Goal: Information Seeking & Learning: Check status

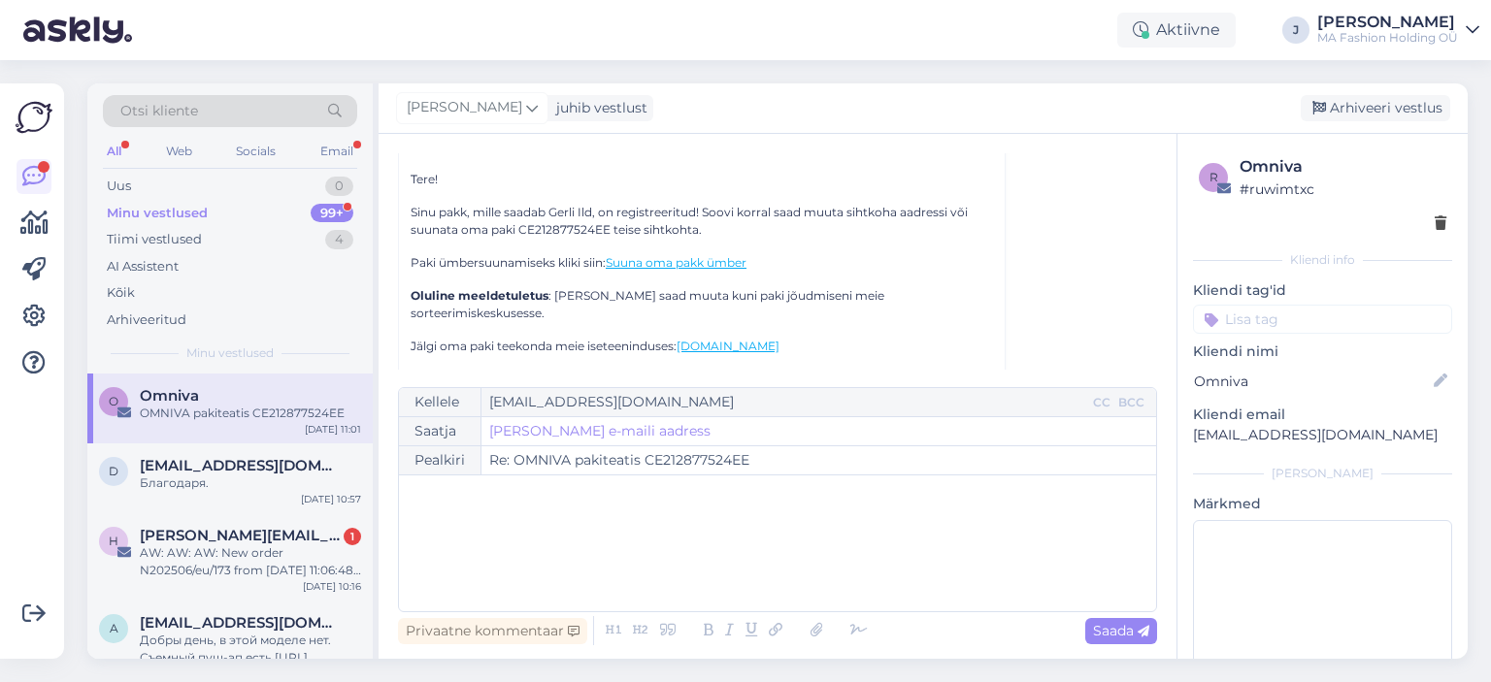
click at [470, 371] on p "Kui sul on küsimusi või vajad lisateavet, on meie klienditoe meeskond valmis ai…" at bounding box center [701, 388] width 582 height 35
click at [469, 312] on div "Tere! Sinu pakk, mille saadab Gerli Ild, on registreeritud! Soovi korral saad m…" at bounding box center [701, 479] width 582 height 617
click at [301, 565] on div "AW: AW: AW: New order N202506/eu/173 from [DATE] 11:06:48 pm" at bounding box center [250, 561] width 221 height 35
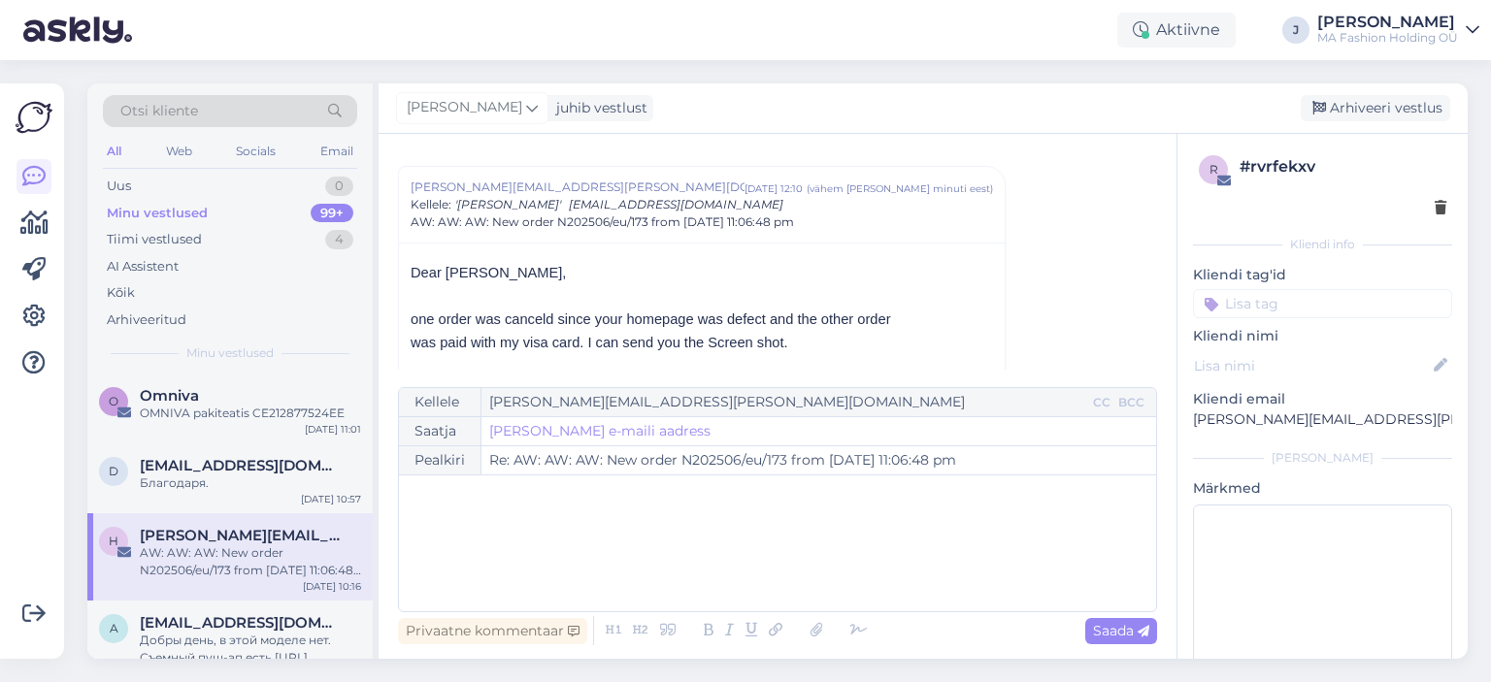
scroll to position [320, 0]
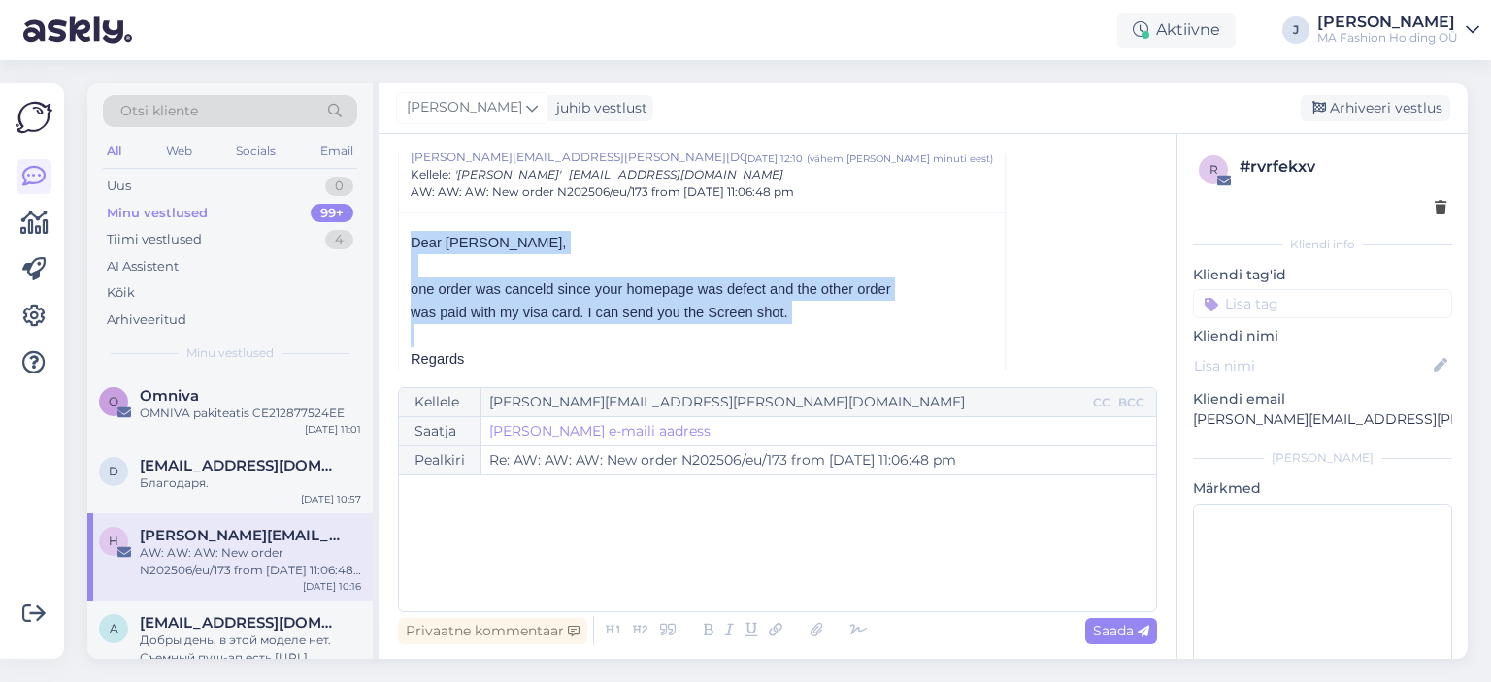
drag, startPoint x: 776, startPoint y: 319, endPoint x: 393, endPoint y: 236, distance: 392.3
click at [393, 236] on div "Vestlus algas [EMAIL_ADDRESS][PERSON_NAME][DOMAIN_NAME] [DATE] 09:49 ( umbes 2 …" at bounding box center [777, 396] width 798 height 525
click at [439, 255] on p at bounding box center [701, 265] width 582 height 23
click at [427, 237] on span "Dear [PERSON_NAME]," at bounding box center [487, 243] width 155 height 16
drag, startPoint x: 427, startPoint y: 236, endPoint x: 800, endPoint y: 322, distance: 382.5
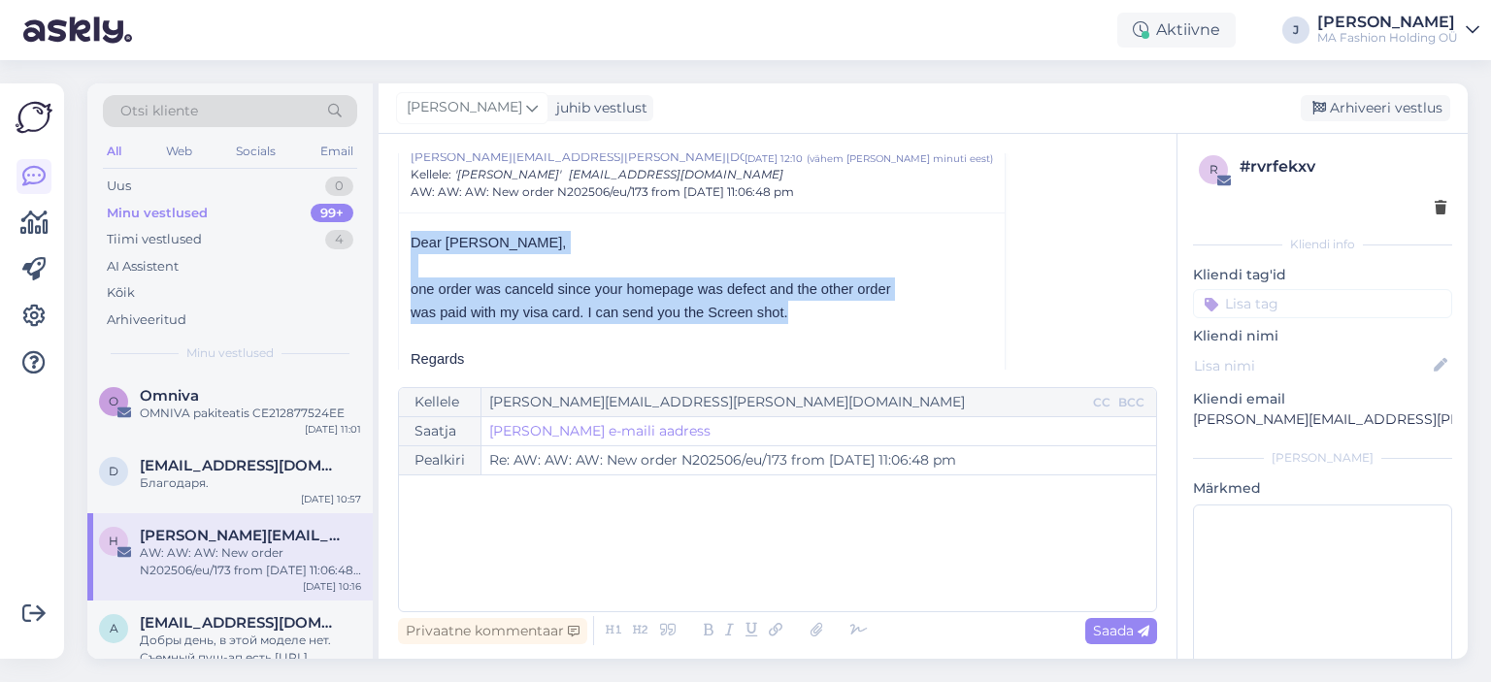
click at [800, 322] on p "was paid with my visa card. I can send you the Screen shot." at bounding box center [701, 312] width 582 height 23
drag, startPoint x: 800, startPoint y: 322, endPoint x: 477, endPoint y: 254, distance: 329.3
click at [522, 273] on p at bounding box center [701, 265] width 582 height 23
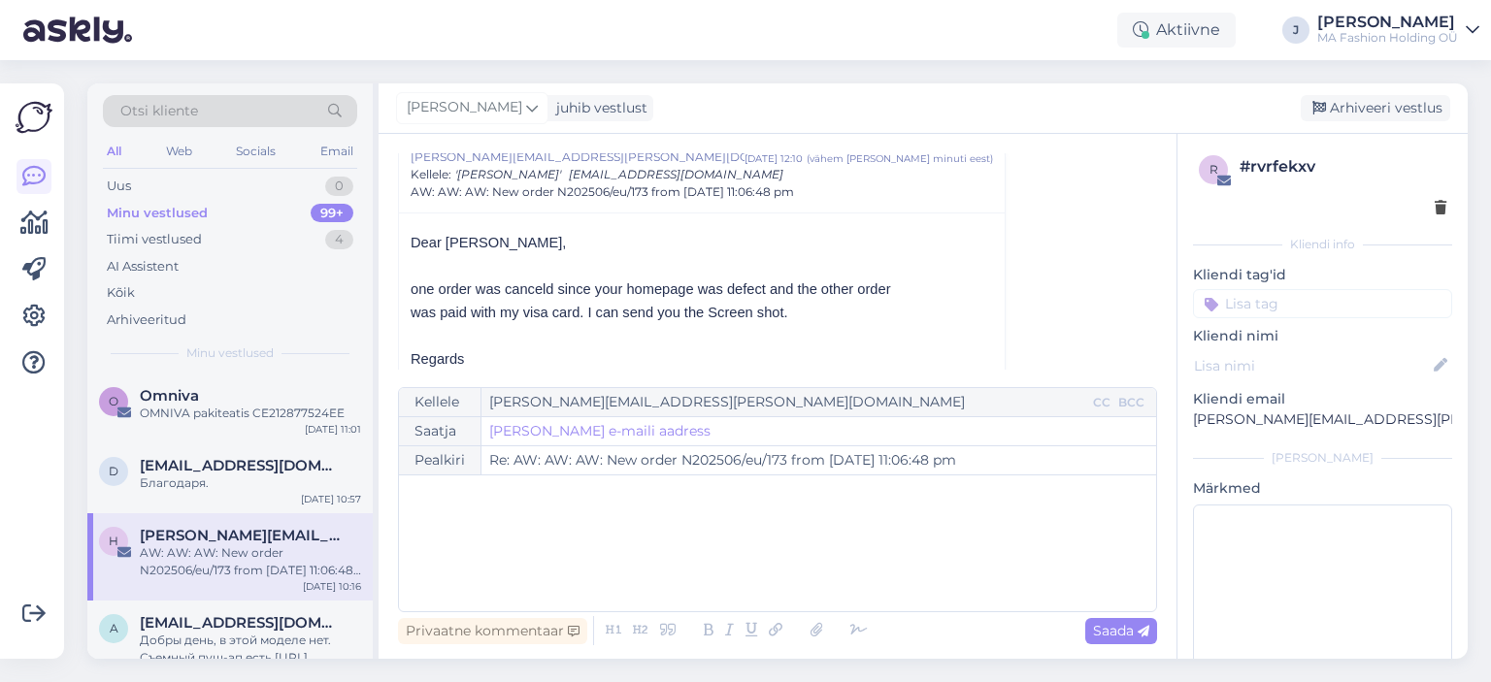
click at [445, 239] on span "Dear [PERSON_NAME]," at bounding box center [487, 243] width 155 height 16
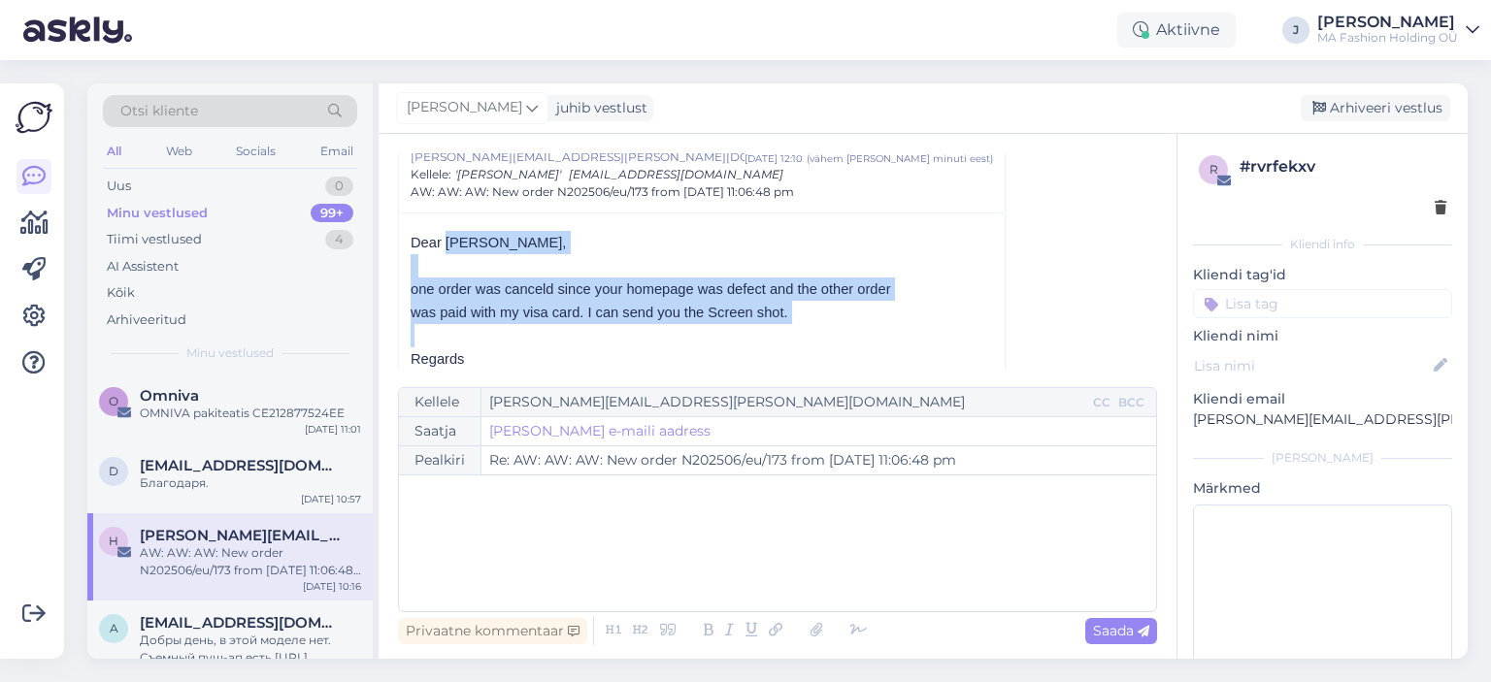
drag, startPoint x: 442, startPoint y: 236, endPoint x: 779, endPoint y: 323, distance: 348.8
click at [779, 320] on p "was paid with my visa card. I can send you the Screen shot." at bounding box center [701, 312] width 582 height 23
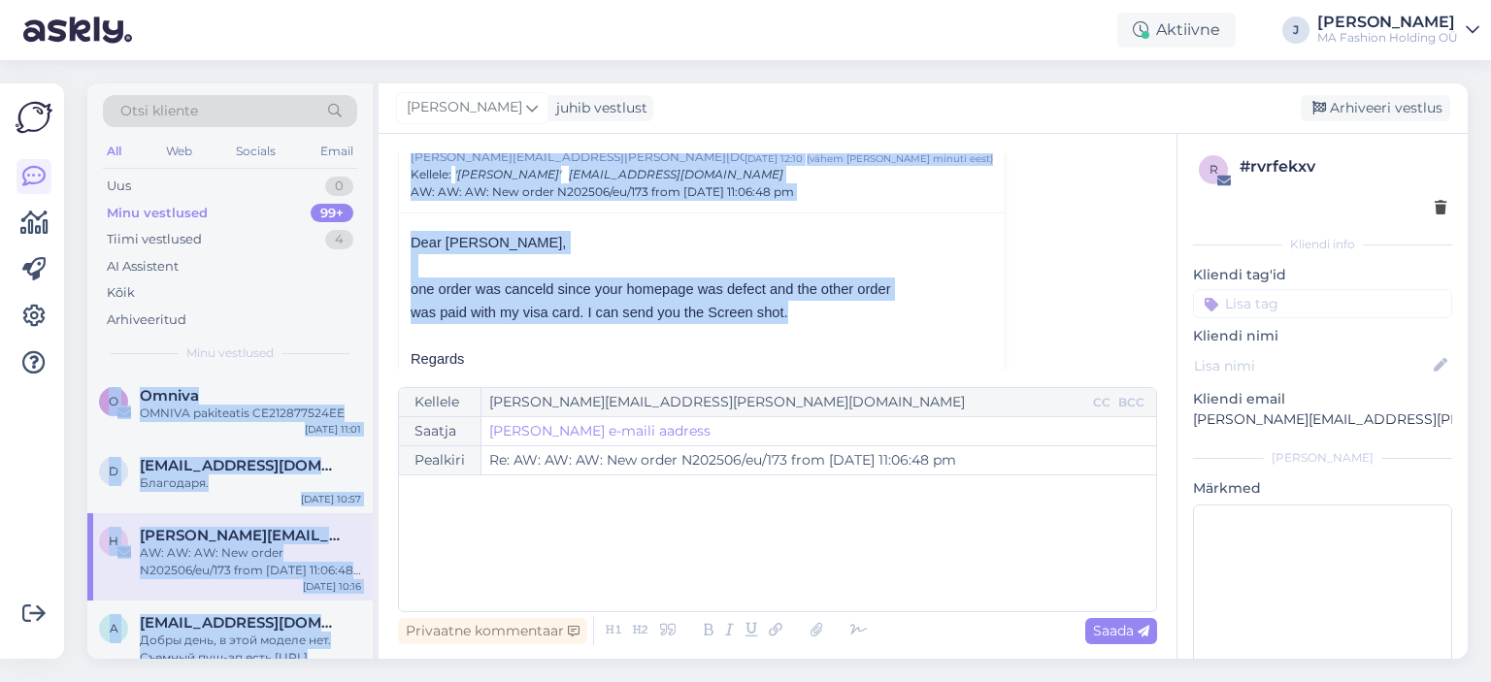
drag, startPoint x: 779, startPoint y: 320, endPoint x: 324, endPoint y: 214, distance: 467.3
click at [324, 214] on div "Otsi kliente All Web Socials Email Uus 0 Minu vestlused 99+ Tiimi vestlused 4 A…" at bounding box center [777, 370] width 1380 height 575
click at [501, 269] on p at bounding box center [701, 265] width 582 height 23
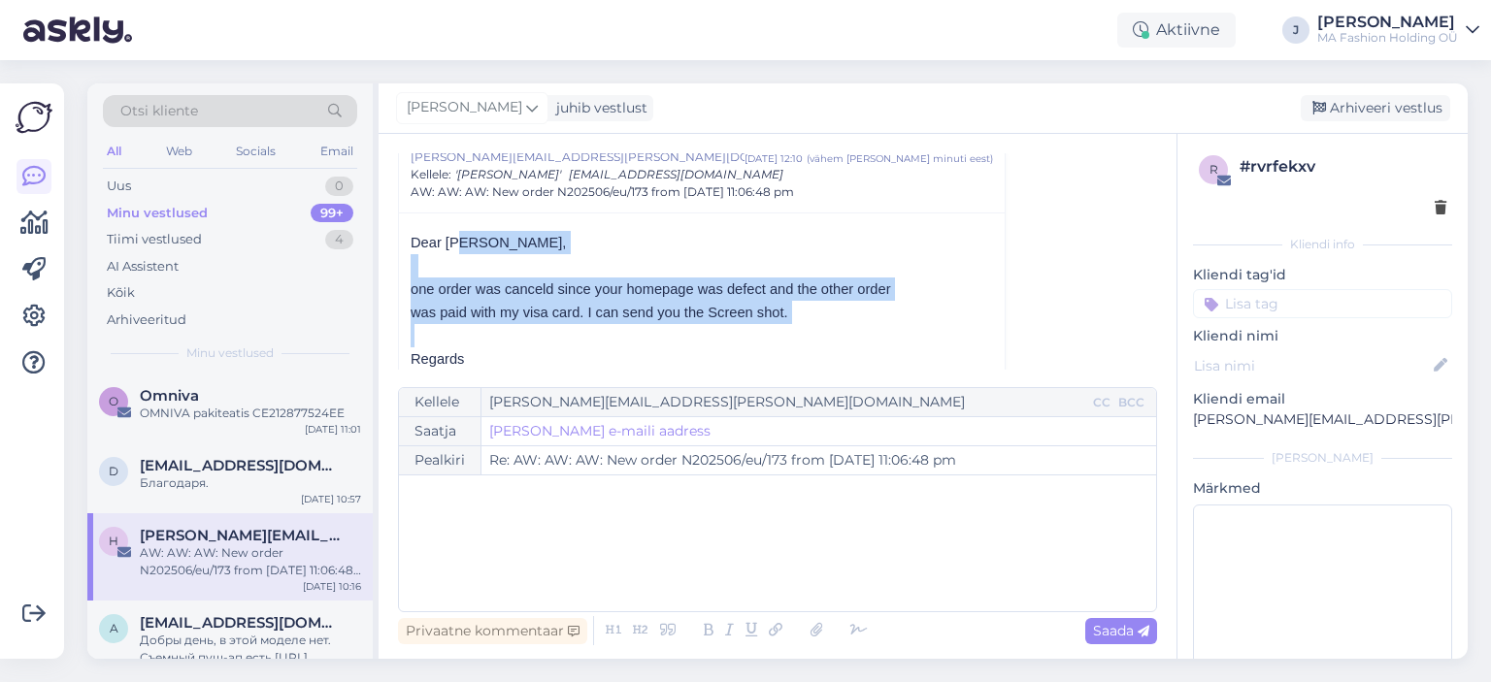
drag, startPoint x: 462, startPoint y: 246, endPoint x: 932, endPoint y: 340, distance: 478.8
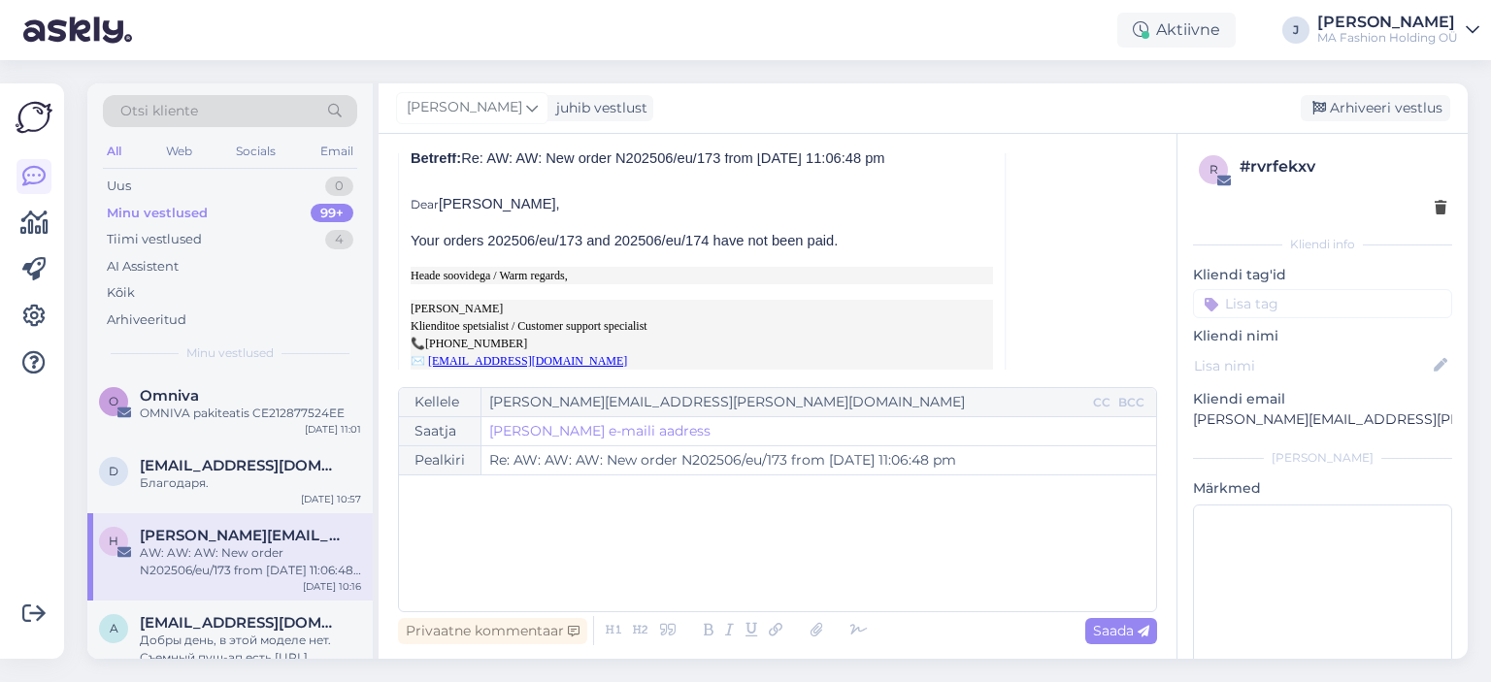
scroll to position [708, 0]
